Goal: Transaction & Acquisition: Obtain resource

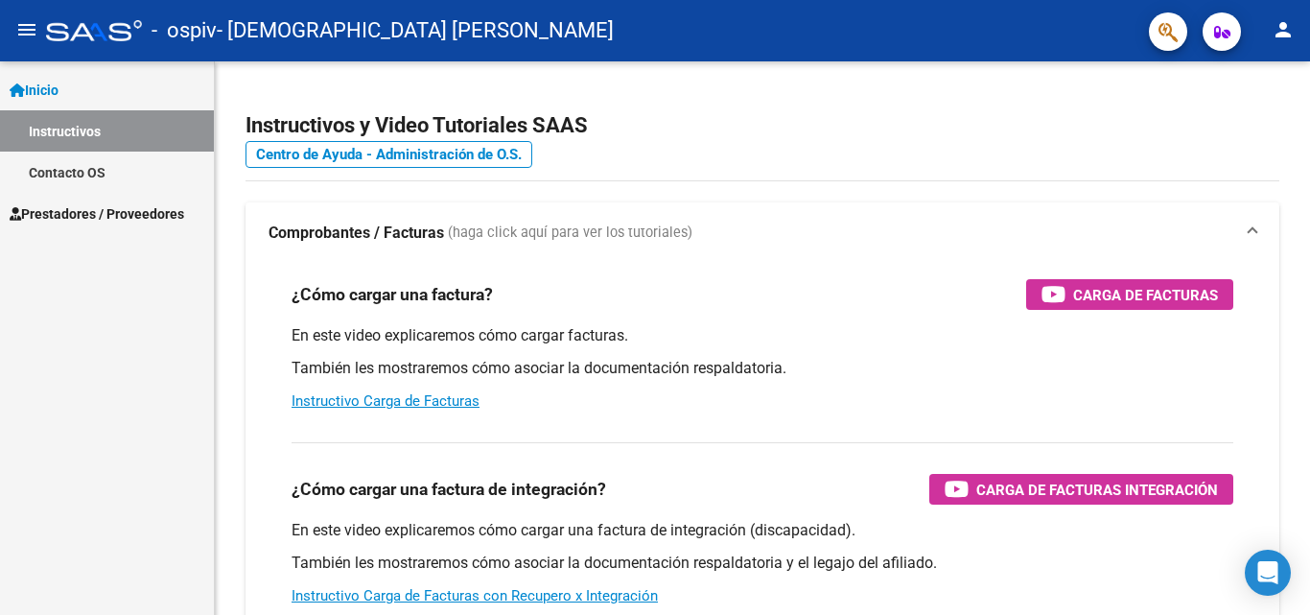
click at [58, 84] on span "Inicio" at bounding box center [34, 90] width 49 height 21
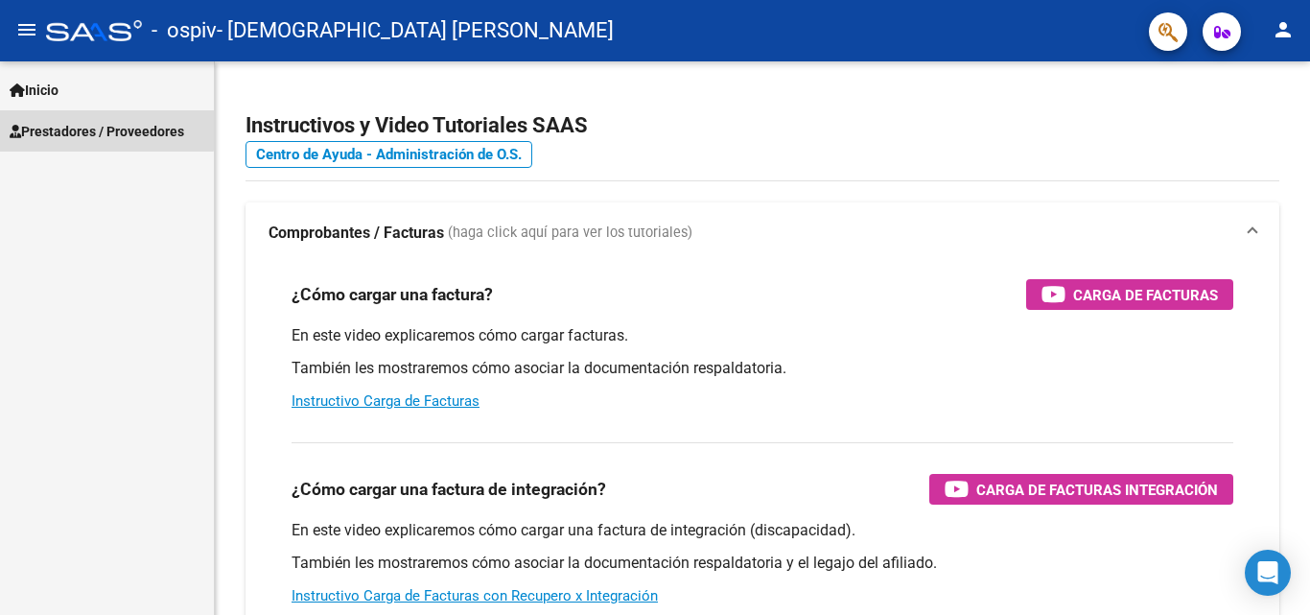
click at [77, 128] on span "Prestadores / Proveedores" at bounding box center [97, 131] width 174 height 21
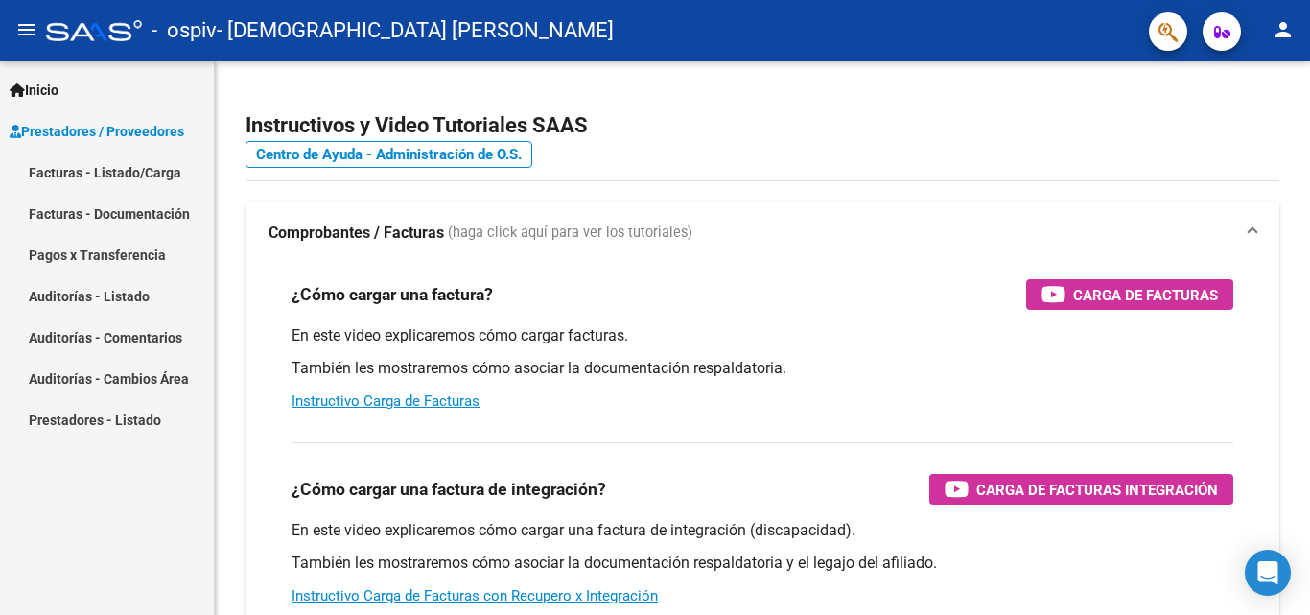
click at [99, 177] on link "Facturas - Listado/Carga" at bounding box center [107, 171] width 214 height 41
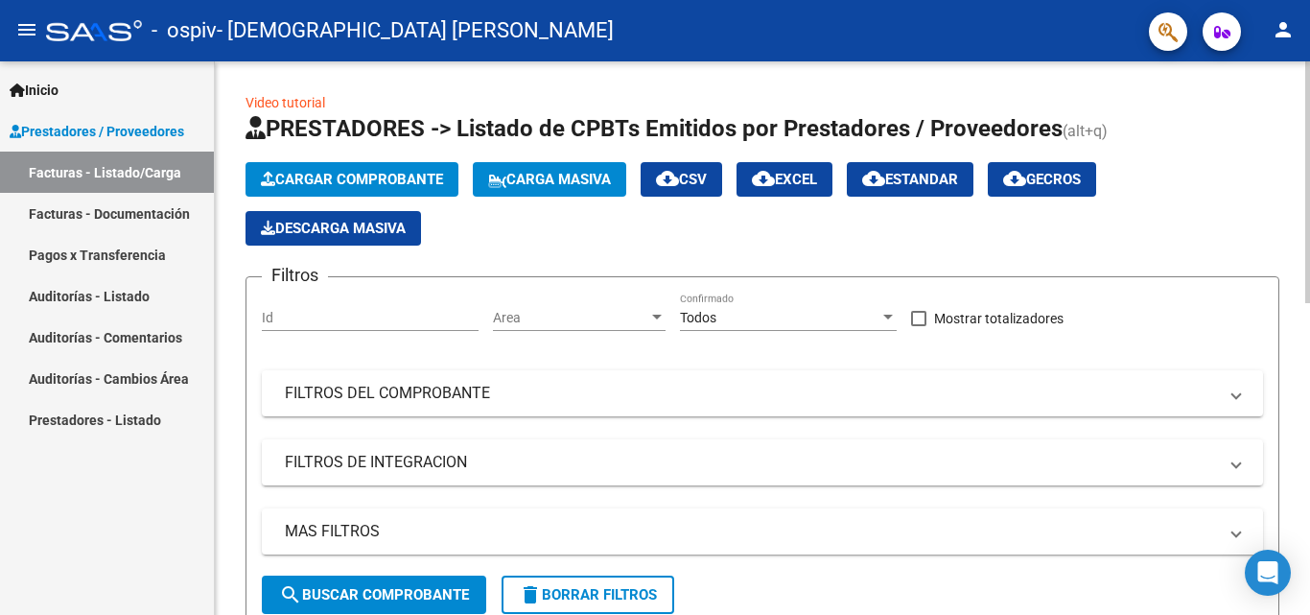
scroll to position [358, 0]
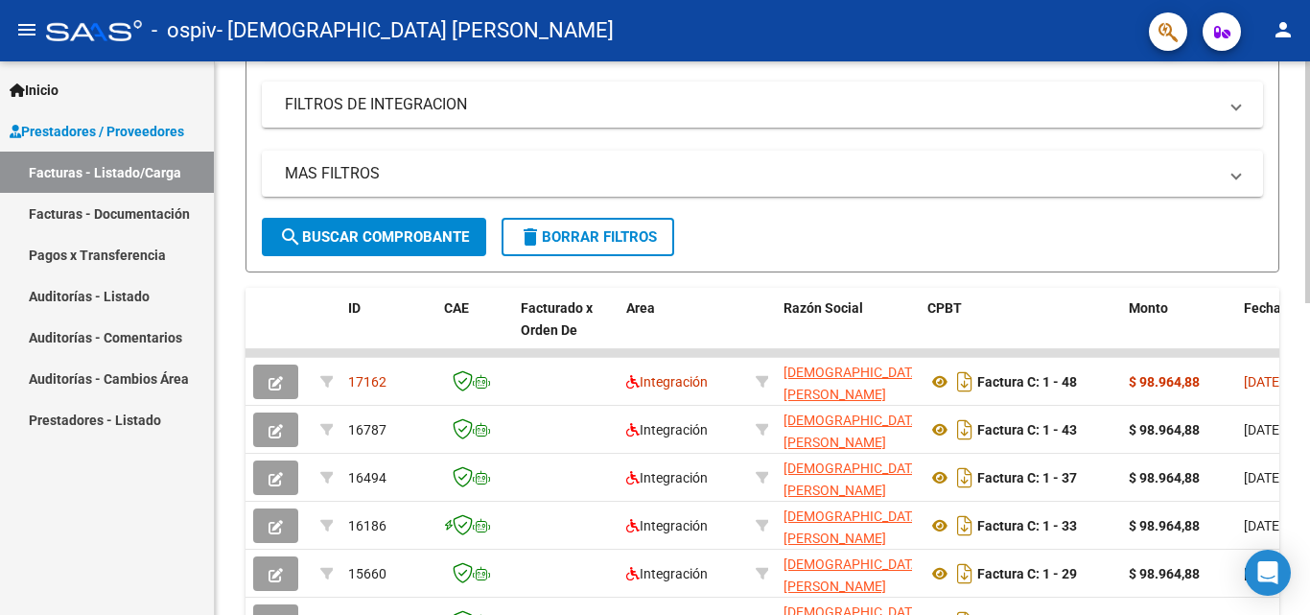
click at [1309, 303] on div at bounding box center [1307, 342] width 5 height 242
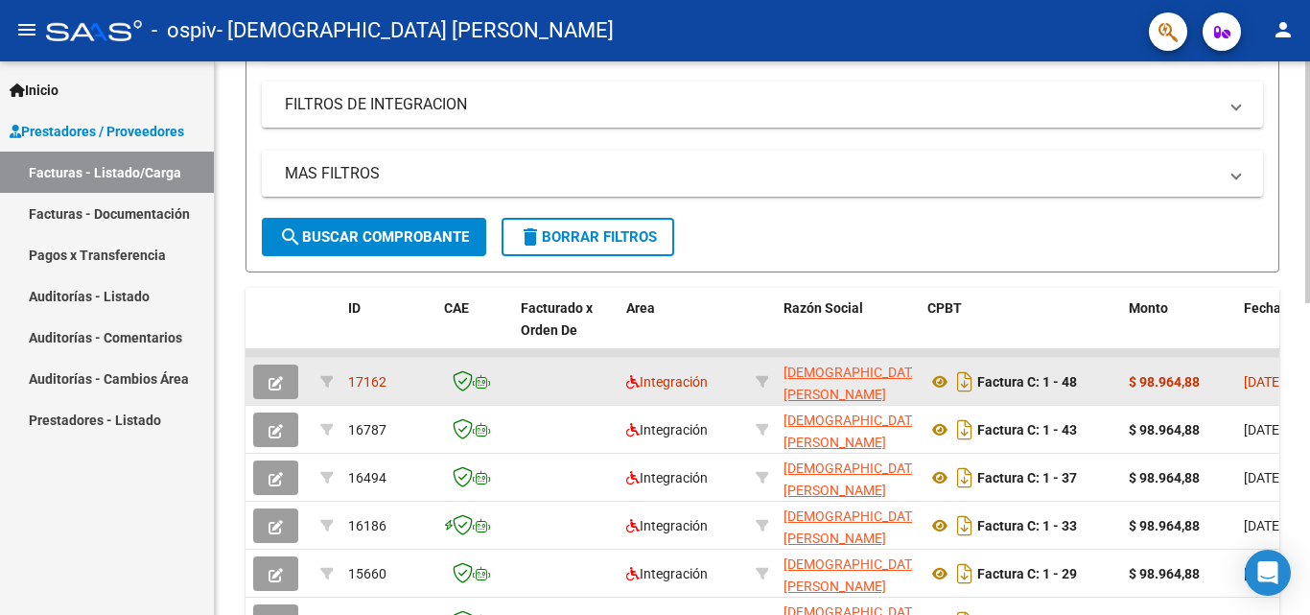
click at [272, 386] on icon "button" at bounding box center [275, 383] width 14 height 14
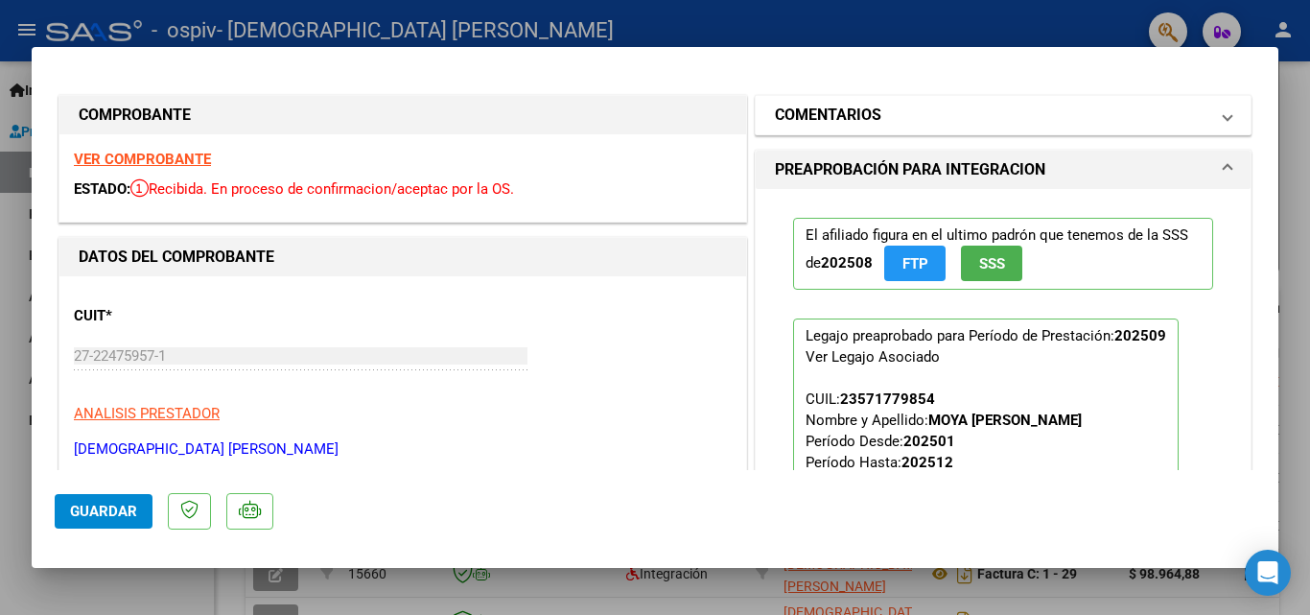
click at [1223, 114] on span at bounding box center [1227, 115] width 8 height 23
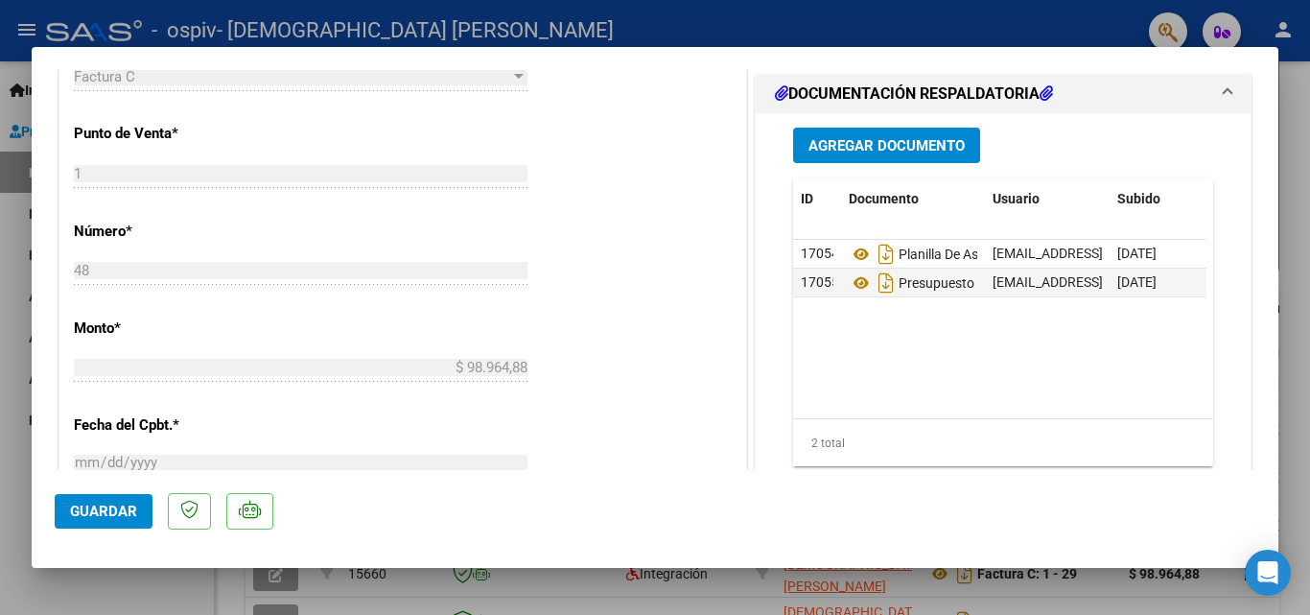
scroll to position [739, 0]
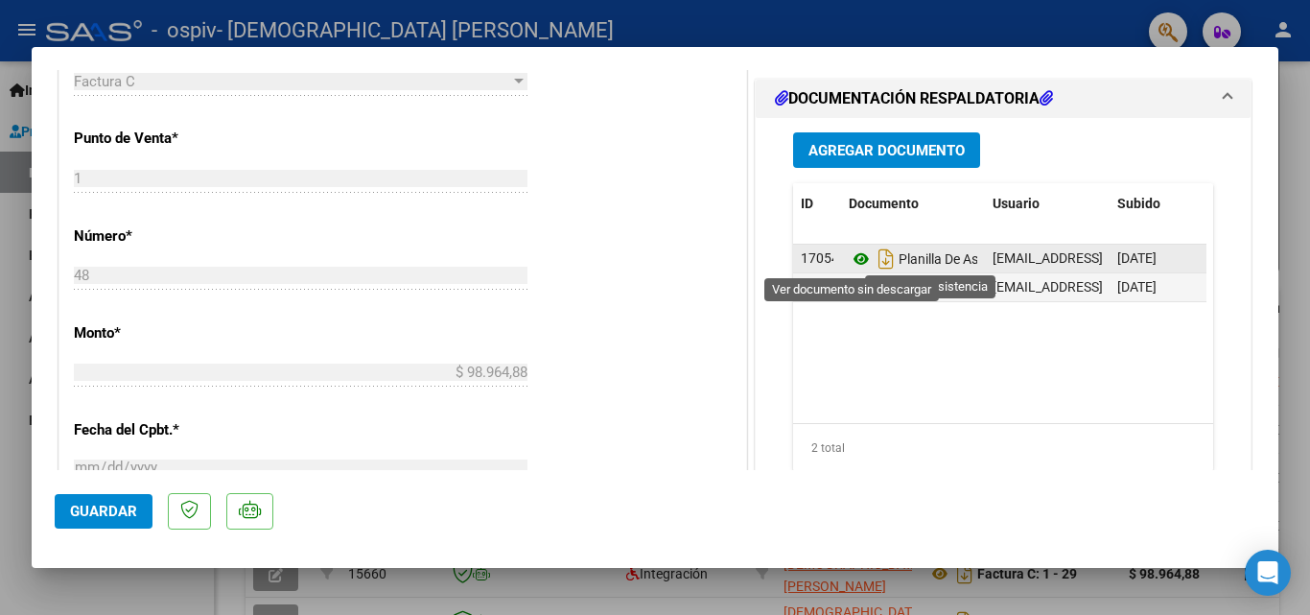
click at [849, 257] on icon at bounding box center [860, 258] width 25 height 23
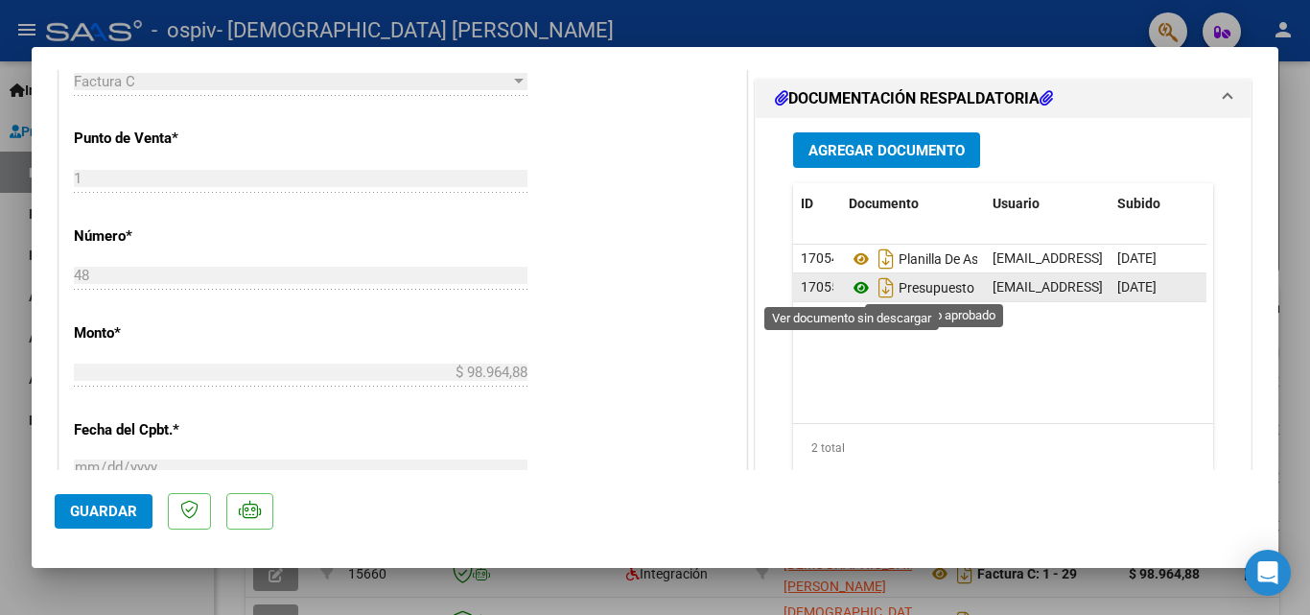
click at [852, 289] on icon at bounding box center [860, 287] width 25 height 23
